Goal: Task Accomplishment & Management: Manage account settings

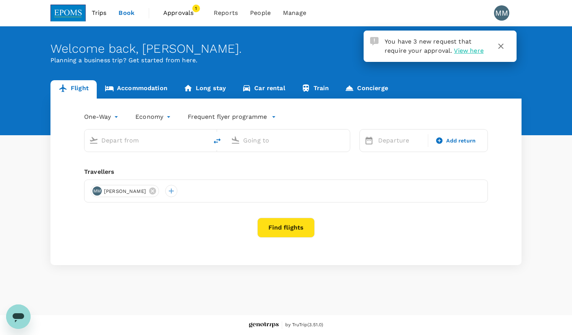
click at [464, 51] on span "View here" at bounding box center [468, 50] width 29 height 7
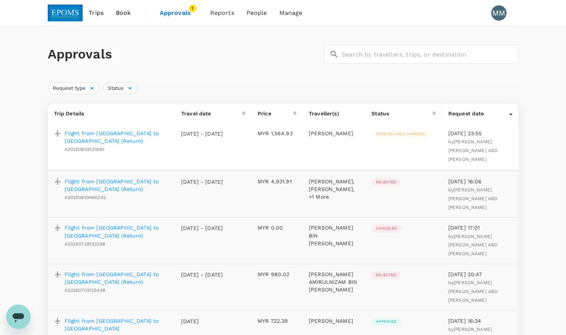
click at [88, 135] on p "Flight from Kuala Lumpur to Kota Kinabalu (Return)" at bounding box center [117, 137] width 104 height 15
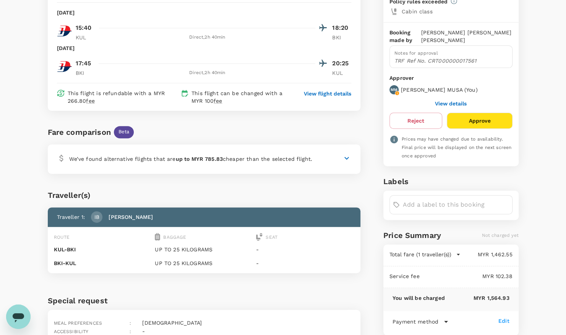
scroll to position [63, 0]
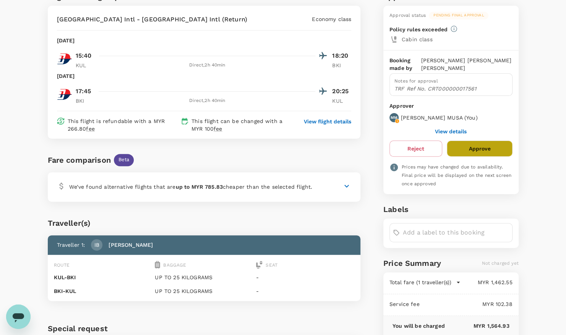
click at [477, 148] on button "Approve" at bounding box center [479, 149] width 65 height 16
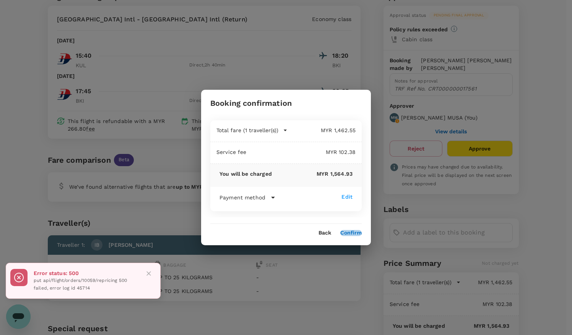
click at [354, 233] on button "Confirm" at bounding box center [350, 233] width 21 height 6
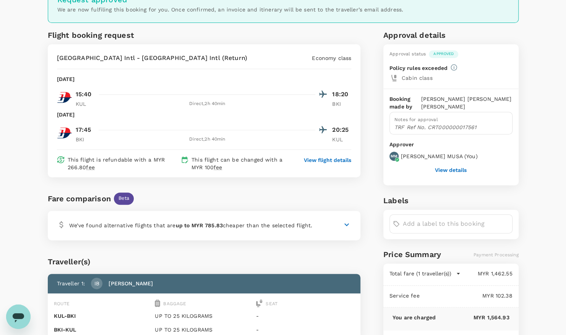
scroll to position [0, 0]
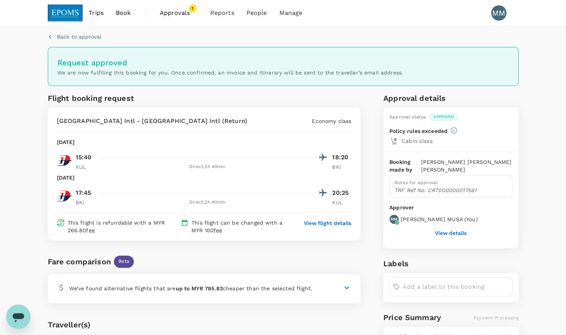
click at [182, 12] on span "Approvals" at bounding box center [179, 12] width 38 height 9
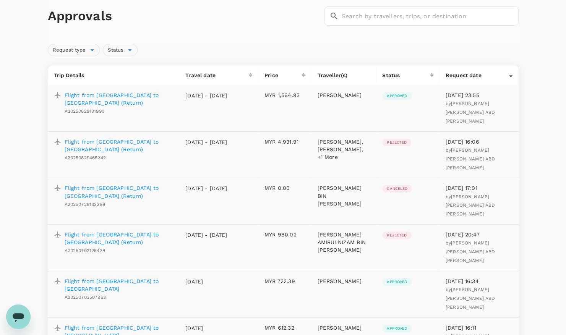
scroll to position [161, 0]
